Goal: Information Seeking & Learning: Learn about a topic

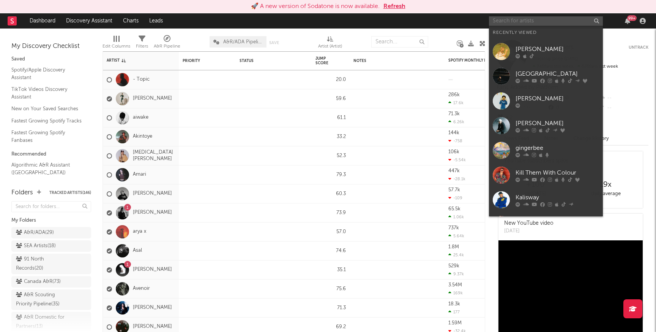
click at [505, 19] on input "text" at bounding box center [546, 20] width 114 height 9
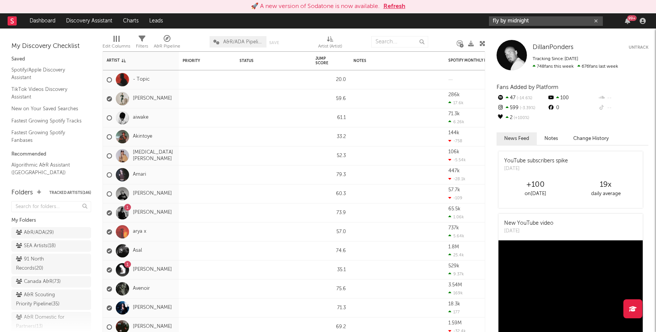
type input "fly by midnight"
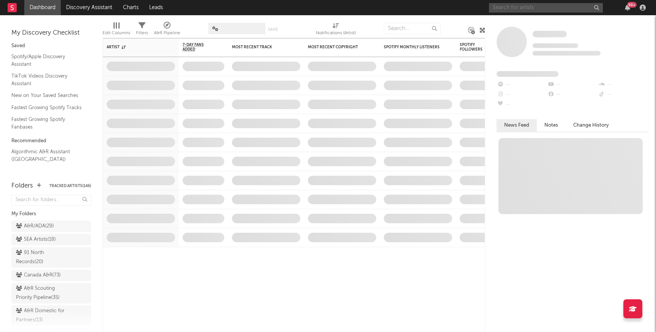
click at [511, 8] on input "text" at bounding box center [546, 7] width 114 height 9
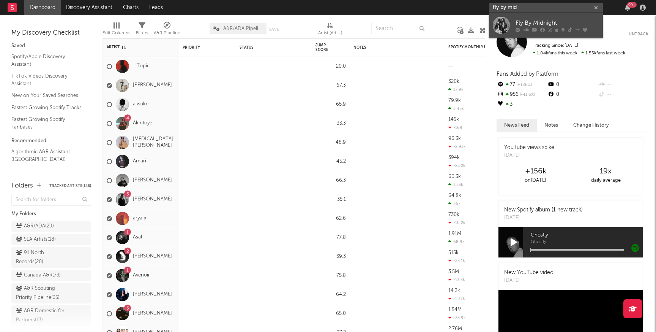
type input "fly by mid"
click at [526, 19] on div "Fly By Midnight" at bounding box center [558, 22] width 84 height 9
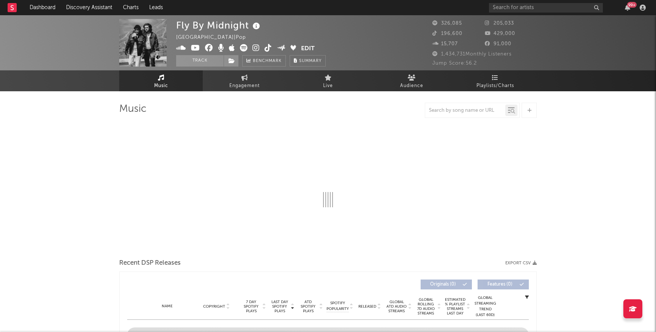
select select "6m"
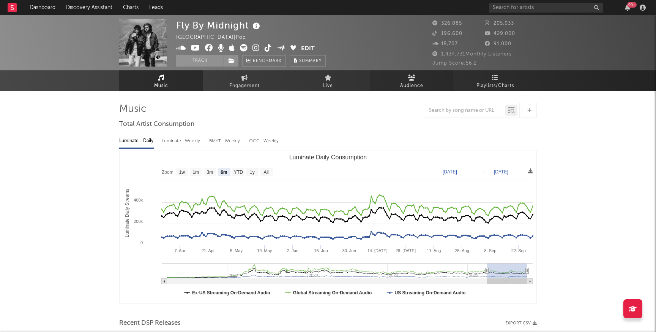
click at [415, 84] on span "Audience" at bounding box center [411, 85] width 23 height 9
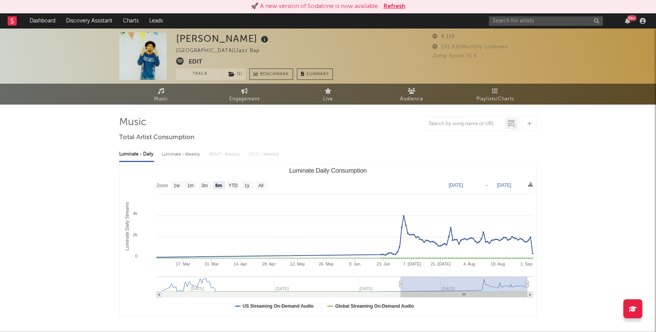
select select "6m"
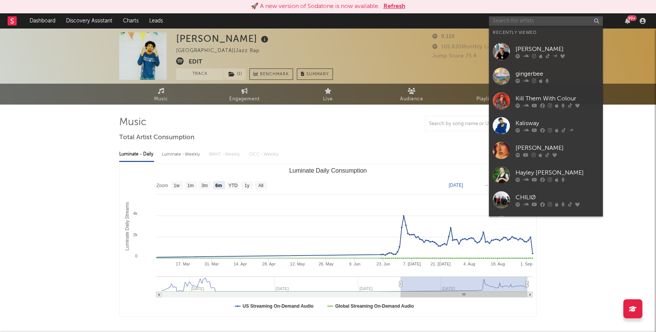
click at [502, 22] on input "text" at bounding box center [546, 20] width 114 height 9
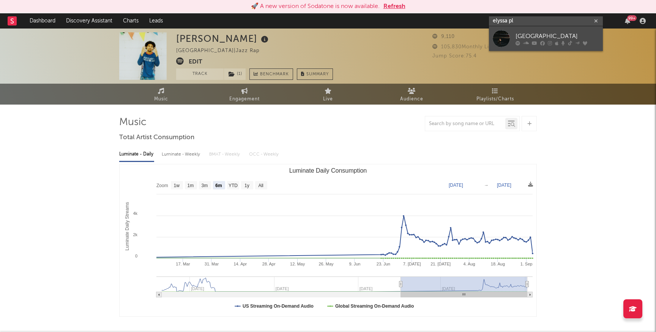
type input "elyssa pl"
click at [538, 32] on div "[GEOGRAPHIC_DATA]" at bounding box center [558, 36] width 84 height 9
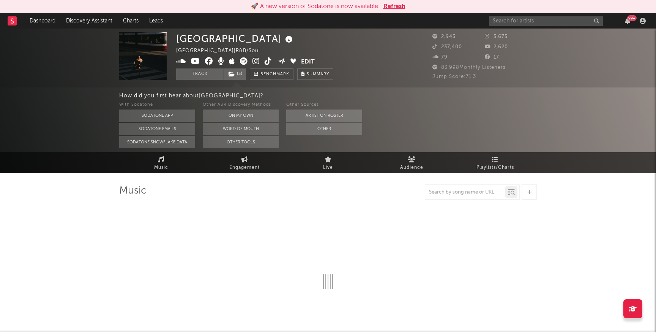
select select "6m"
